Goal: Information Seeking & Learning: Learn about a topic

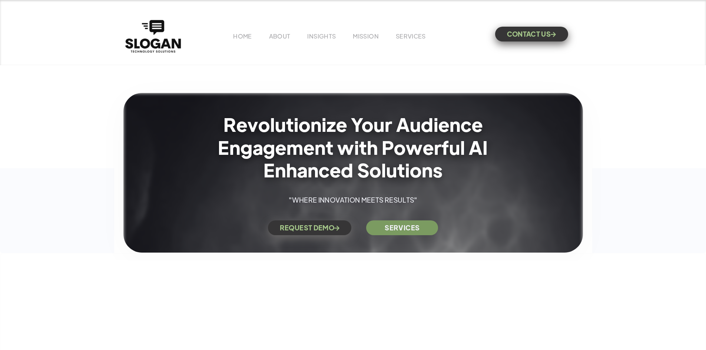
click at [517, 33] on link "CONTACT US " at bounding box center [531, 34] width 73 height 15
click at [403, 38] on link "SERVICES" at bounding box center [411, 36] width 30 height 8
click at [152, 41] on img "home" at bounding box center [152, 36] width 61 height 38
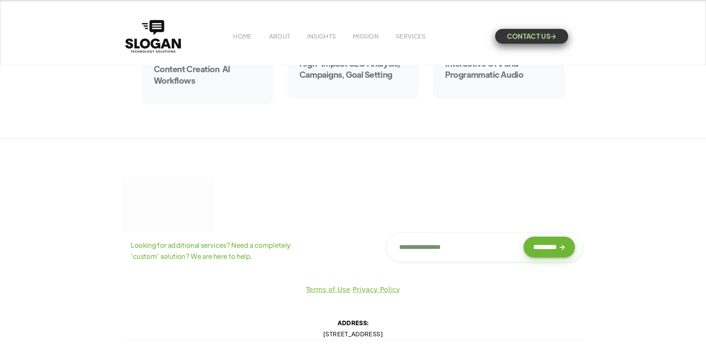
scroll to position [477, 0]
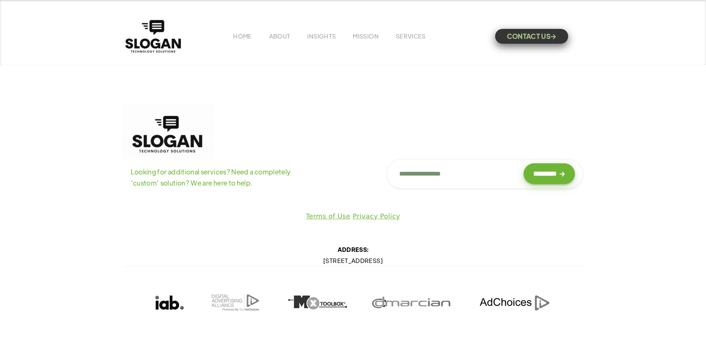
click at [276, 44] on div "HOME ABOUT INSIGHTS MISSION Menu Home V1 Home V2 Home V3 About Team Team Single…" at bounding box center [352, 36] width 459 height 36
click at [276, 38] on link "ABOUT" at bounding box center [279, 36] width 21 height 8
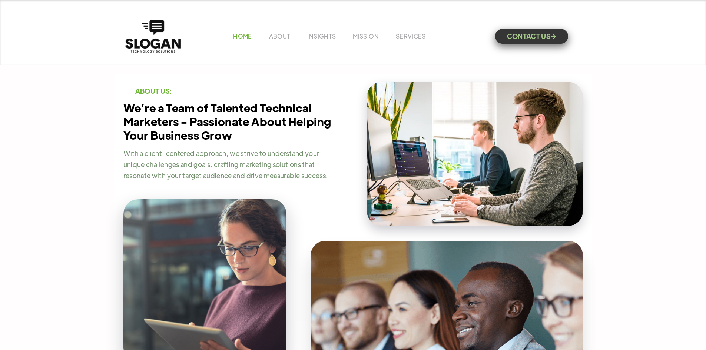
click at [241, 38] on link "HOME" at bounding box center [242, 36] width 19 height 8
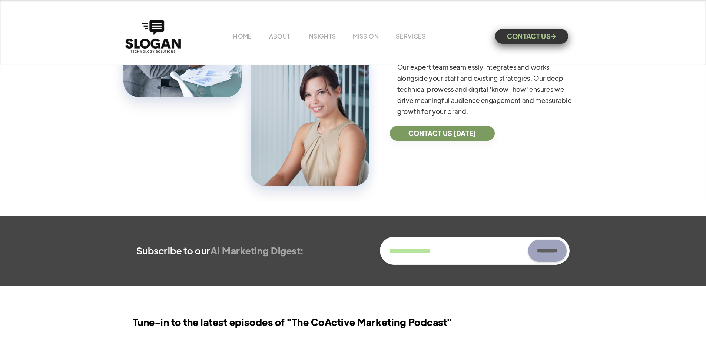
scroll to position [333, 0]
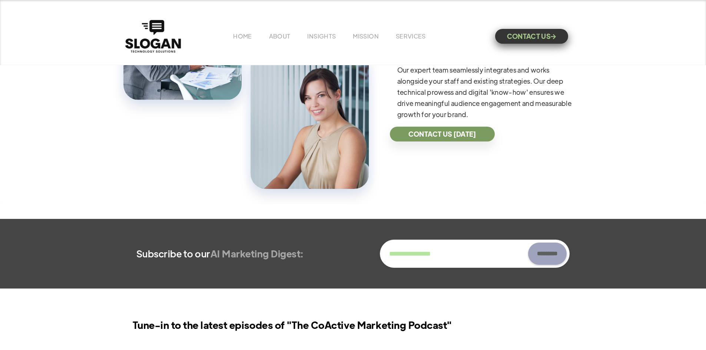
click at [423, 141] on link "CONTACT US [DATE]" at bounding box center [442, 134] width 105 height 15
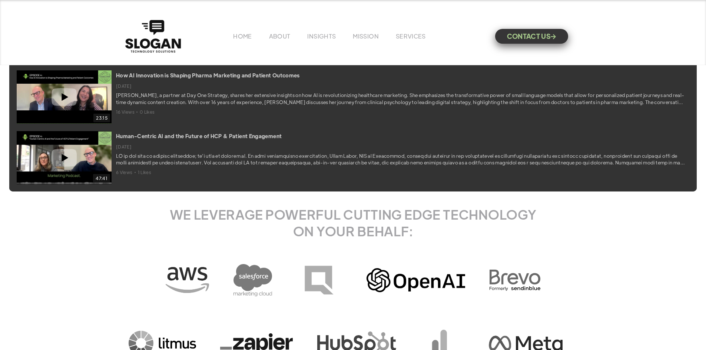
scroll to position [2910, 0]
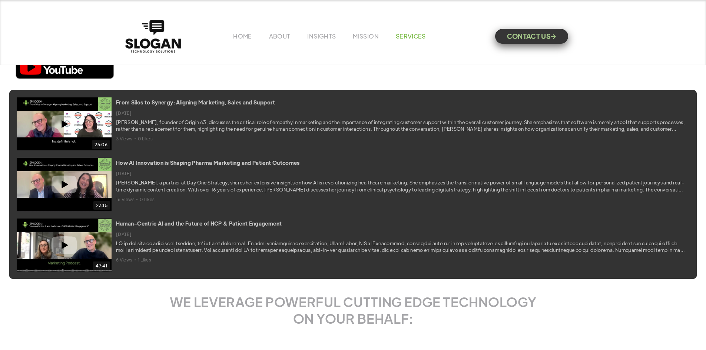
click at [405, 36] on link "SERVICES" at bounding box center [411, 36] width 30 height 8
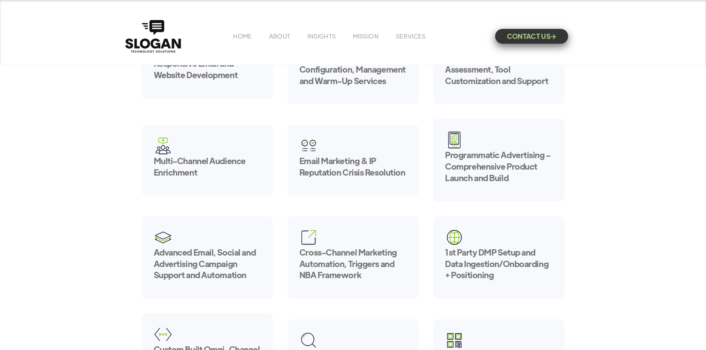
scroll to position [111, 0]
click at [481, 164] on h5 "Programmatic Advertising – Comprehensive Product Launch and Build" at bounding box center [498, 167] width 107 height 34
click at [457, 144] on img at bounding box center [454, 140] width 19 height 19
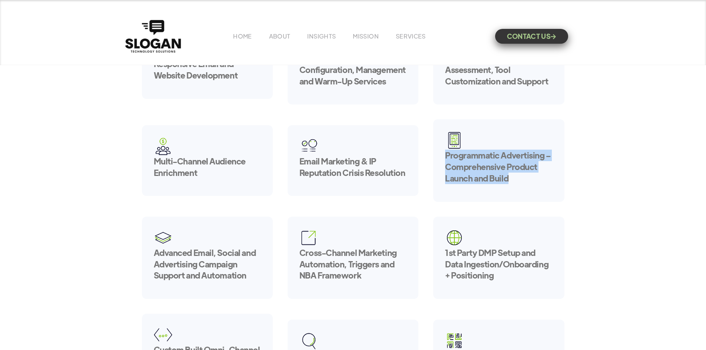
drag, startPoint x: 447, startPoint y: 159, endPoint x: 528, endPoint y: 177, distance: 82.2
click at [528, 177] on h5 "Programmatic Advertising – Comprehensive Product Launch and Build" at bounding box center [498, 167] width 107 height 34
click at [531, 176] on h5 "Programmatic Advertising – Comprehensive Product Launch and Build" at bounding box center [498, 167] width 107 height 34
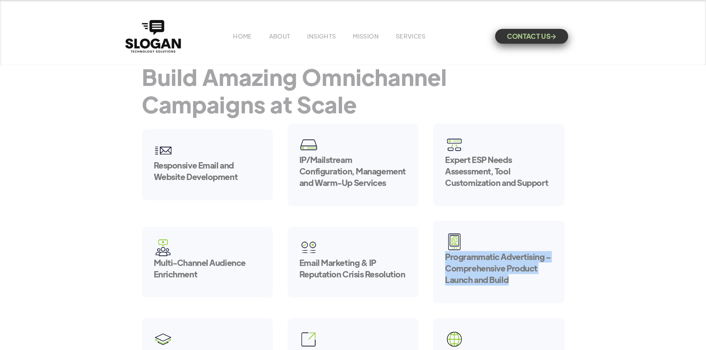
scroll to position [0, 0]
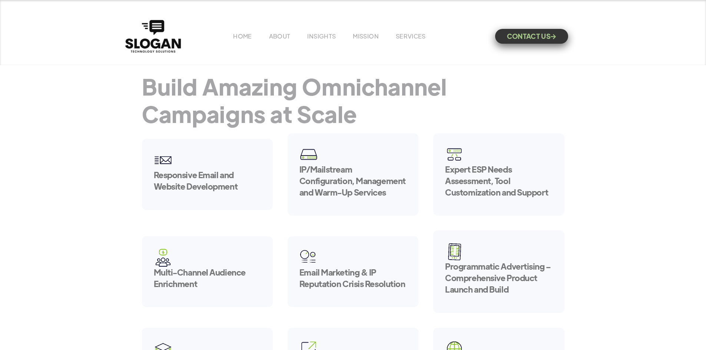
click at [243, 188] on h5 "Responsive Email and Website Development" at bounding box center [207, 180] width 107 height 23
drag, startPoint x: 243, startPoint y: 188, endPoint x: 158, endPoint y: 176, distance: 86.1
click at [158, 176] on h5 "Responsive Email and Website Development" at bounding box center [207, 180] width 107 height 23
